Goal: Find specific page/section: Find specific page/section

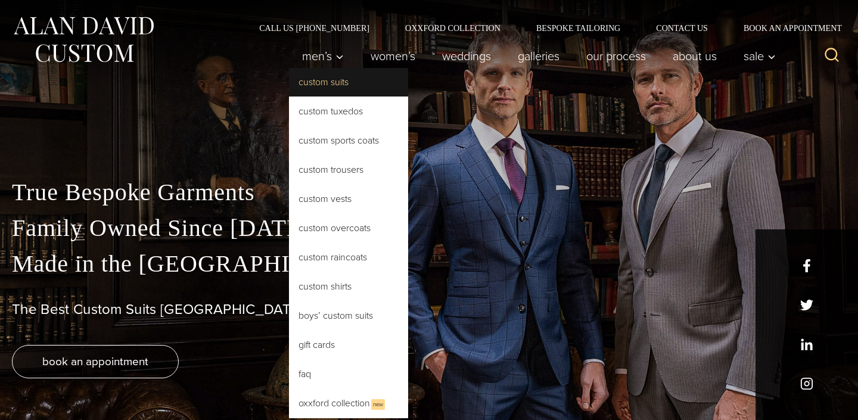
click at [326, 76] on link "Custom Suits" at bounding box center [348, 82] width 119 height 29
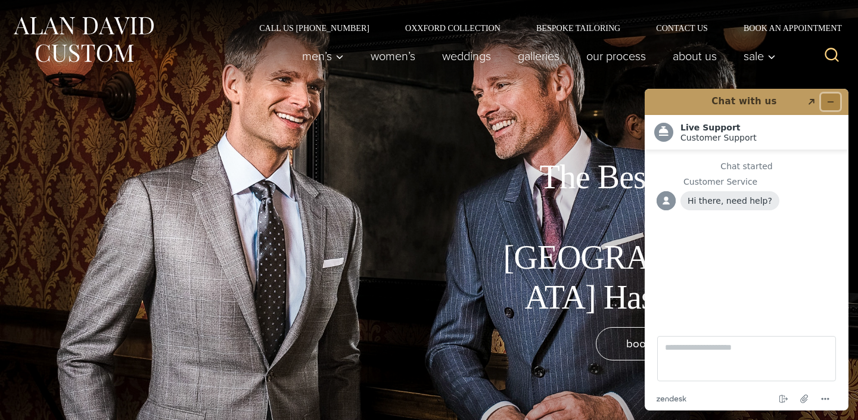
click at [828, 99] on icon "Minimize widget" at bounding box center [830, 102] width 8 height 8
